Goal: Navigation & Orientation: Find specific page/section

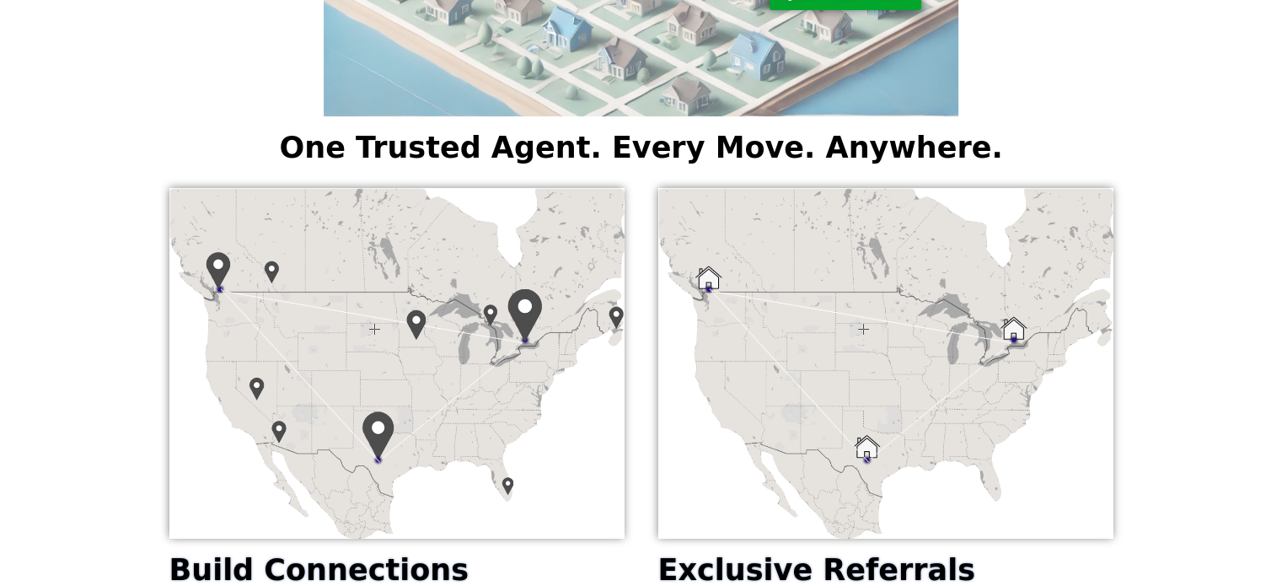
scroll to position [375, 0]
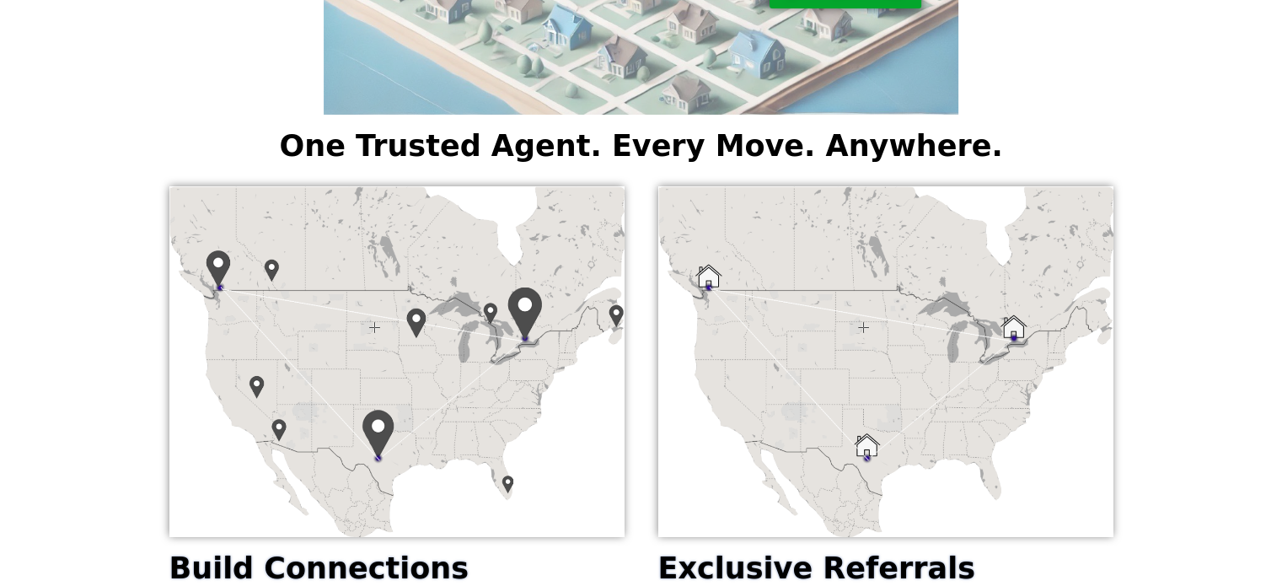
click at [216, 268] on img at bounding box center [396, 361] width 455 height 351
drag, startPoint x: 1277, startPoint y: 222, endPoint x: 1293, endPoint y: 411, distance: 189.6
click at [1282, 411] on html "Skip to content Menu Menu About Login Careers Join [DATE] One Trusted Agent. Ev…" at bounding box center [641, 467] width 1282 height 1685
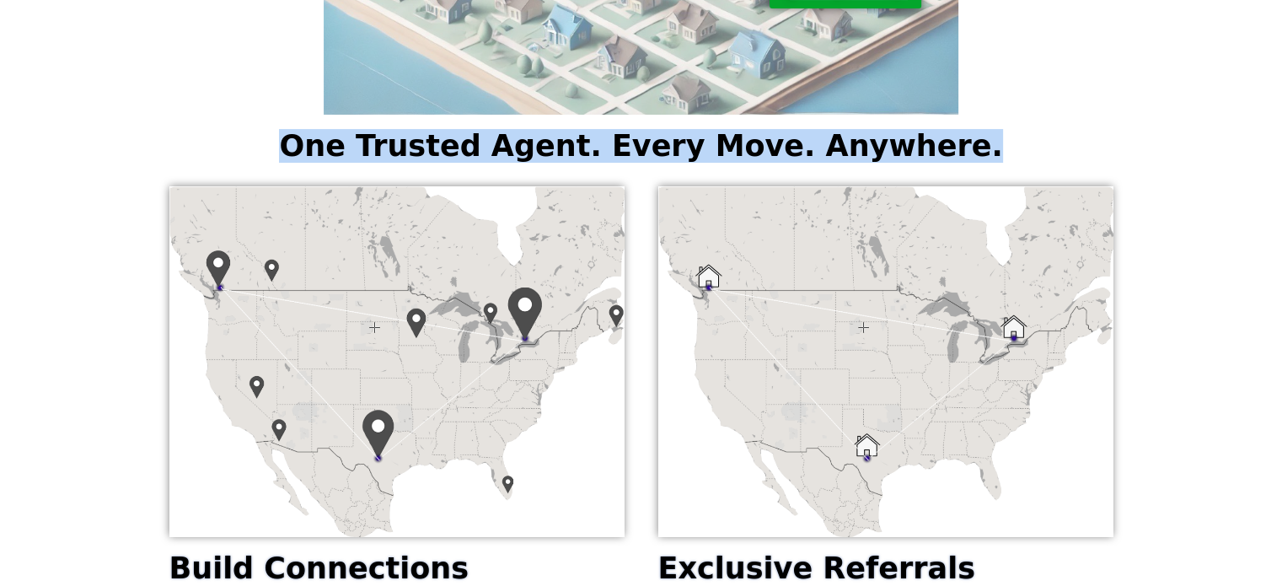
drag, startPoint x: 1281, startPoint y: 134, endPoint x: 1224, endPoint y: 60, distance: 93.3
click at [1224, 60] on div "Join [DATE] One Trusted Agent. Every Move. Anywhere. Build Connections Join our…" at bounding box center [641, 483] width 1282 height 1529
click at [1218, 149] on div "One Trusted Agent. Every Move. Anywhere." at bounding box center [641, 146] width 1282 height 46
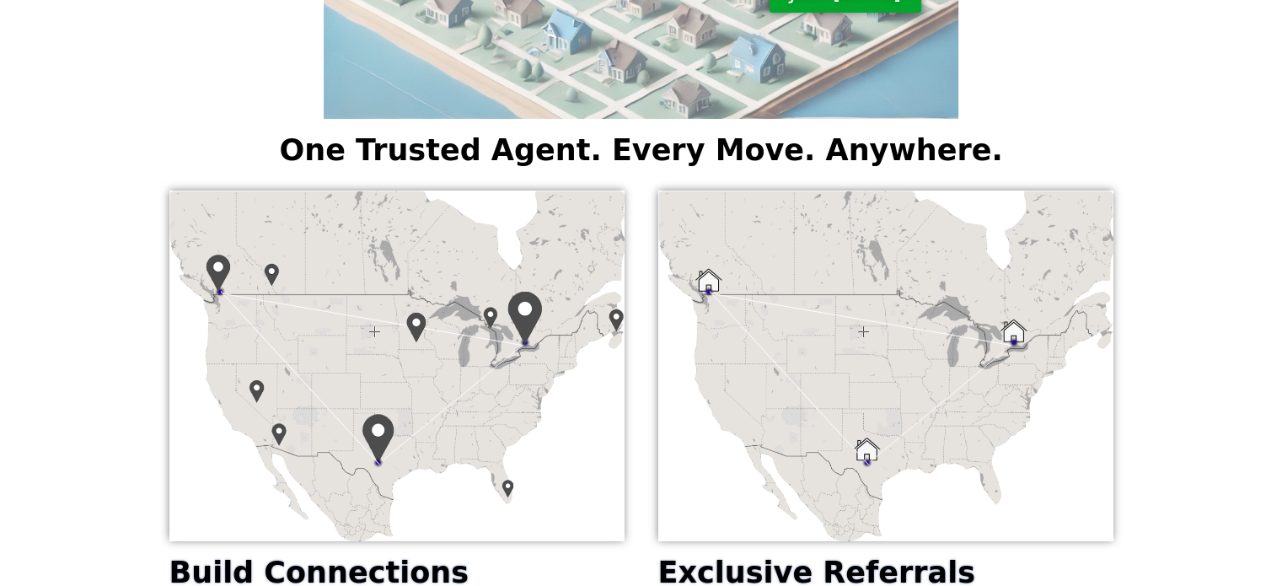
scroll to position [0, 0]
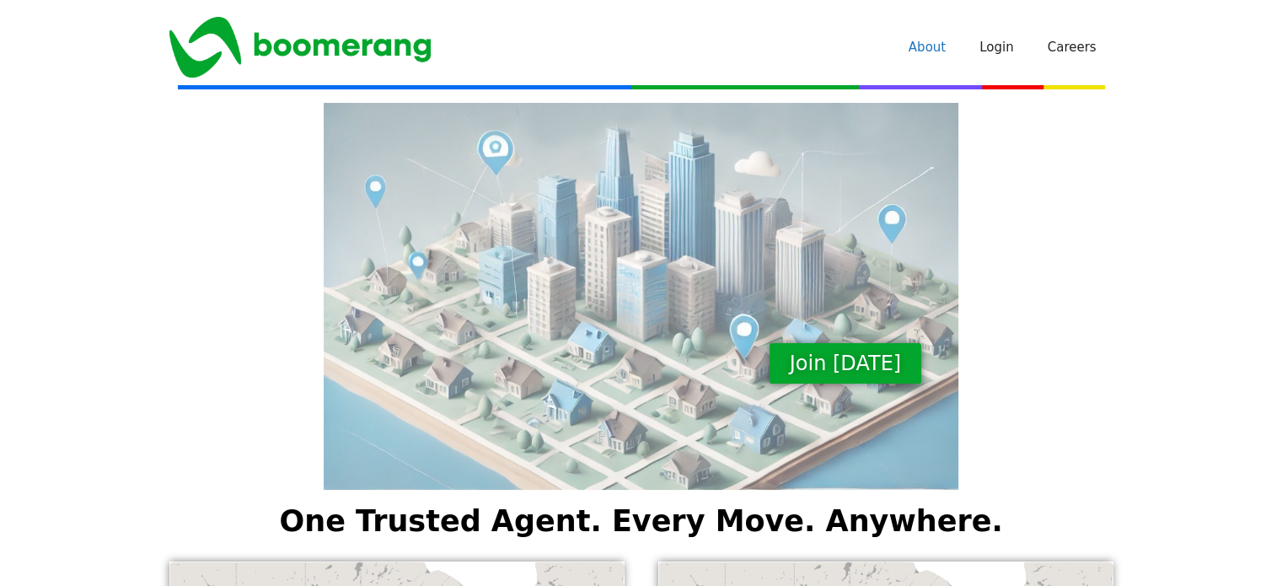
click at [927, 64] on link "About" at bounding box center [927, 47] width 71 height 51
